Goal: Check status: Check status

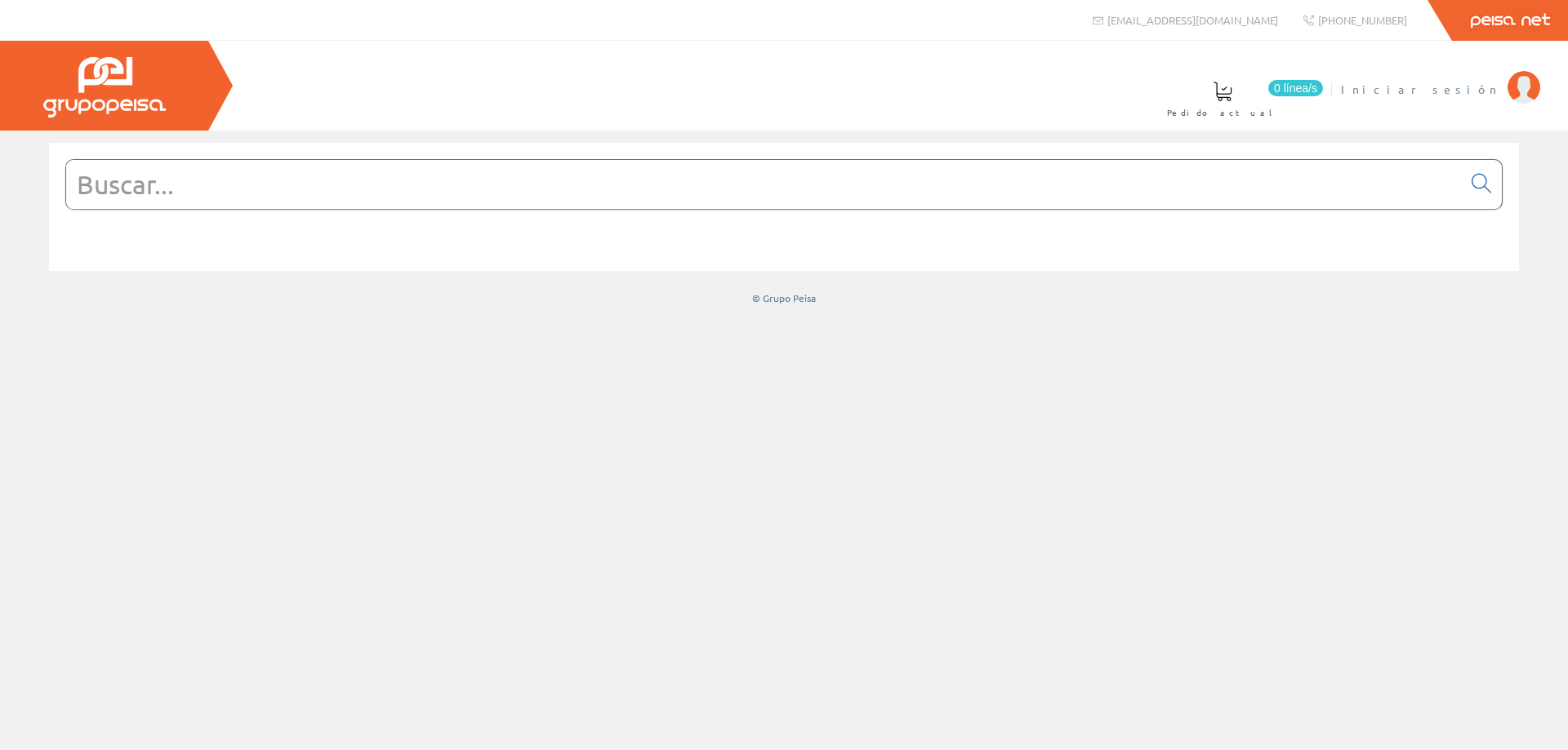
click at [1459, 86] on span "Iniciar sesión" at bounding box center [1420, 89] width 158 height 16
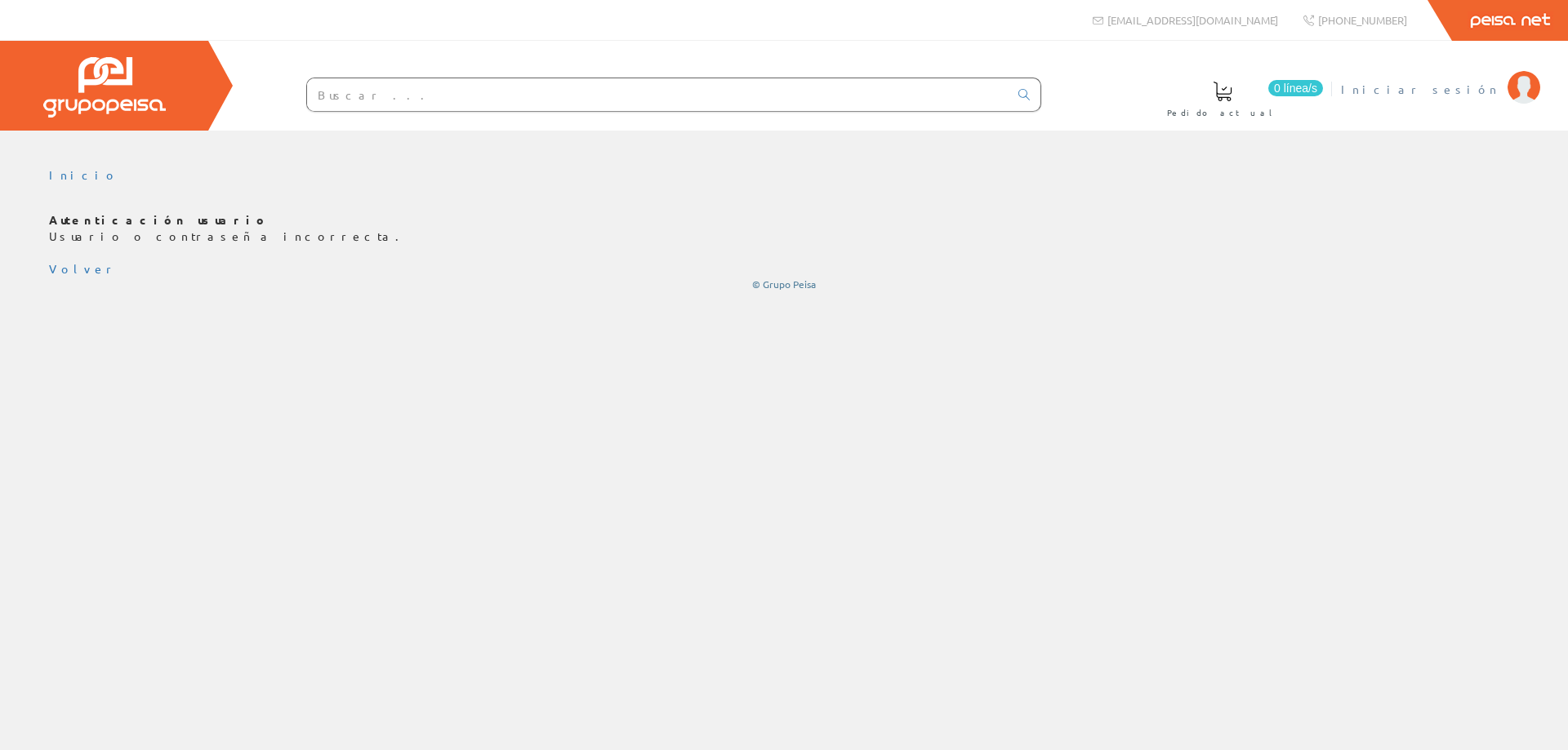
click at [1463, 89] on span "Iniciar sesión" at bounding box center [1420, 89] width 158 height 16
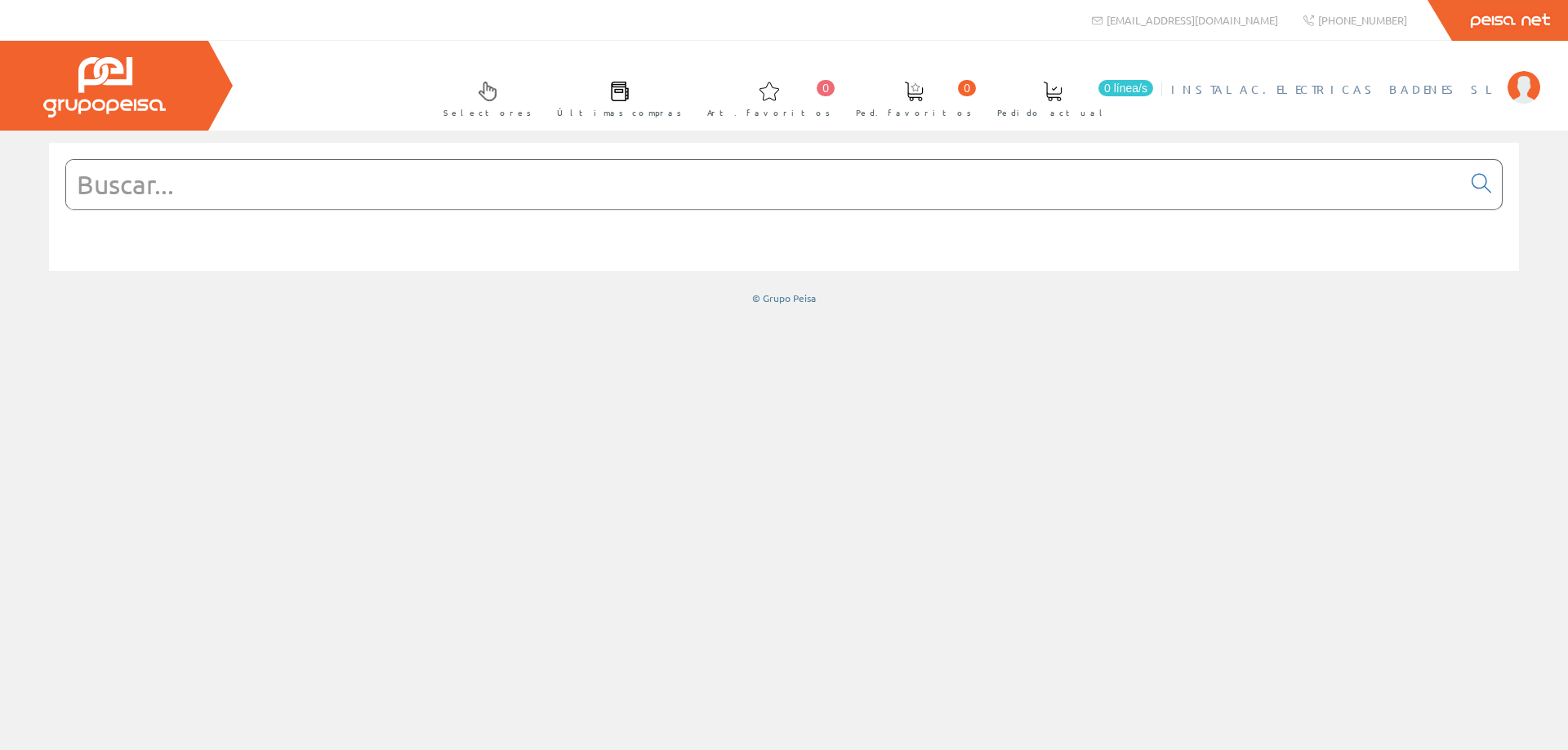
click at [1372, 89] on span "INSTALAC.ELECTRICAS BADENES SL" at bounding box center [1335, 89] width 328 height 16
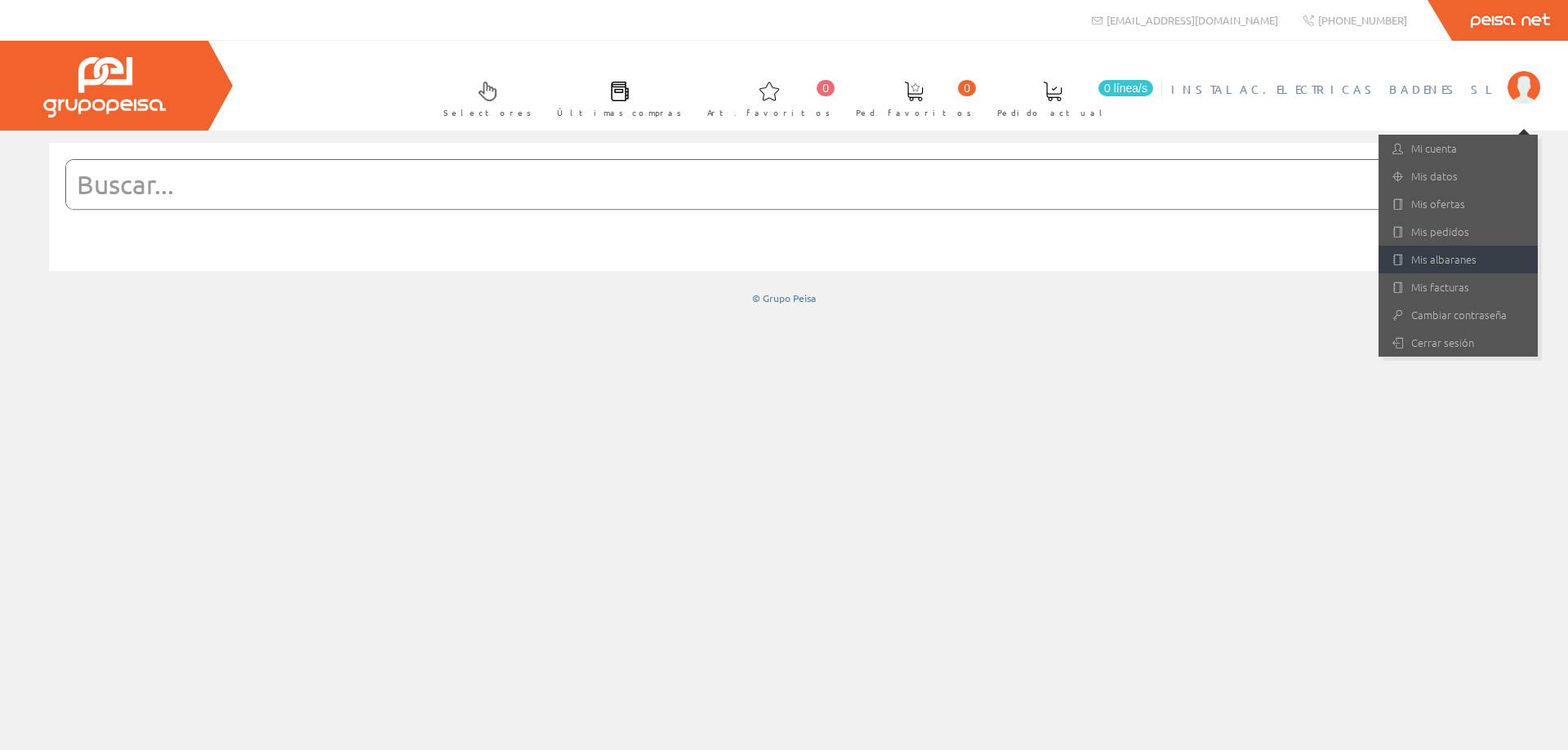
click at [1418, 261] on link "Mis albaranes" at bounding box center [1458, 259] width 159 height 27
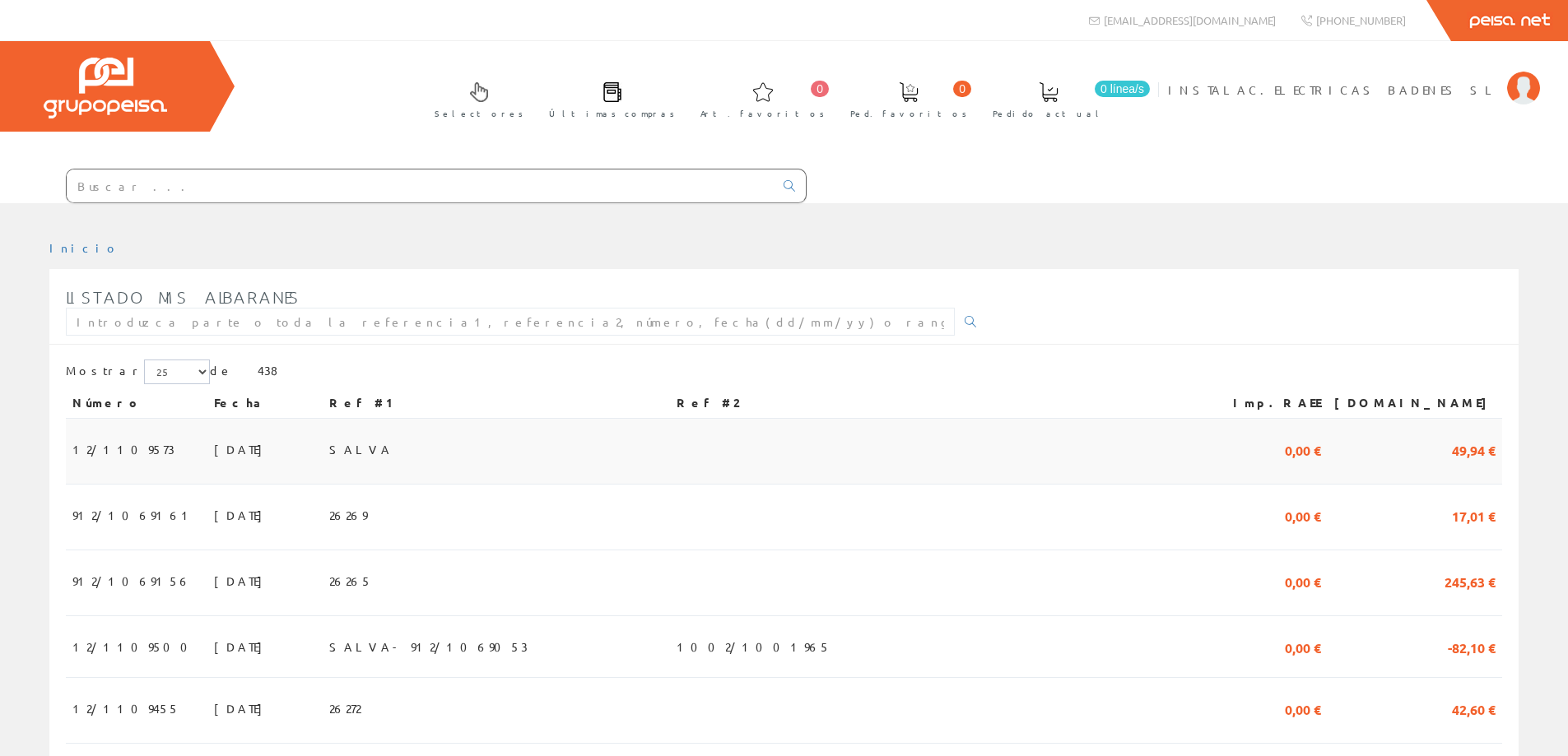
click at [108, 446] on span "12/1109573" at bounding box center [123, 449] width 102 height 28
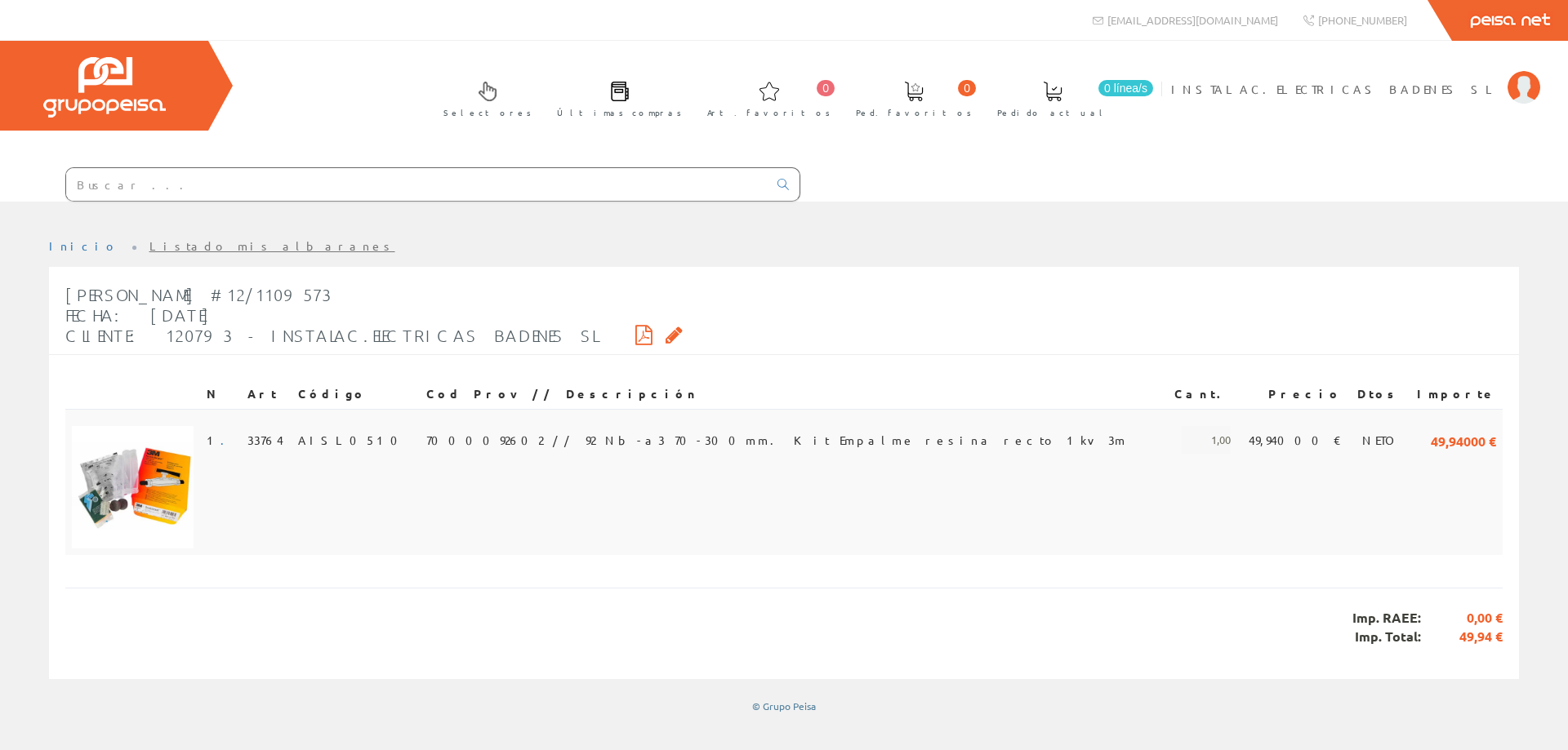
click at [355, 432] on span "AISL0510" at bounding box center [353, 440] width 110 height 27
click at [635, 339] on icon at bounding box center [643, 334] width 17 height 12
